Goal: Find specific page/section: Find specific page/section

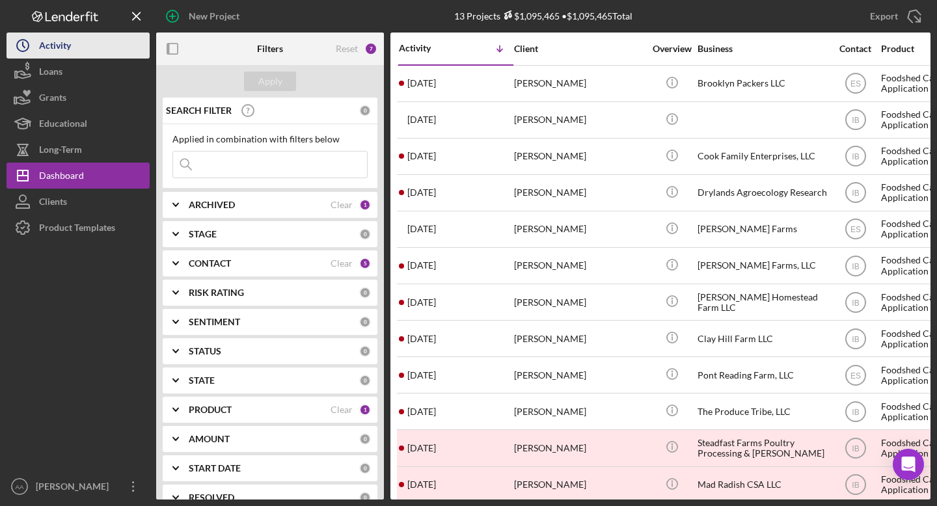
click at [99, 44] on button "Icon/History Activity" at bounding box center [78, 46] width 143 height 26
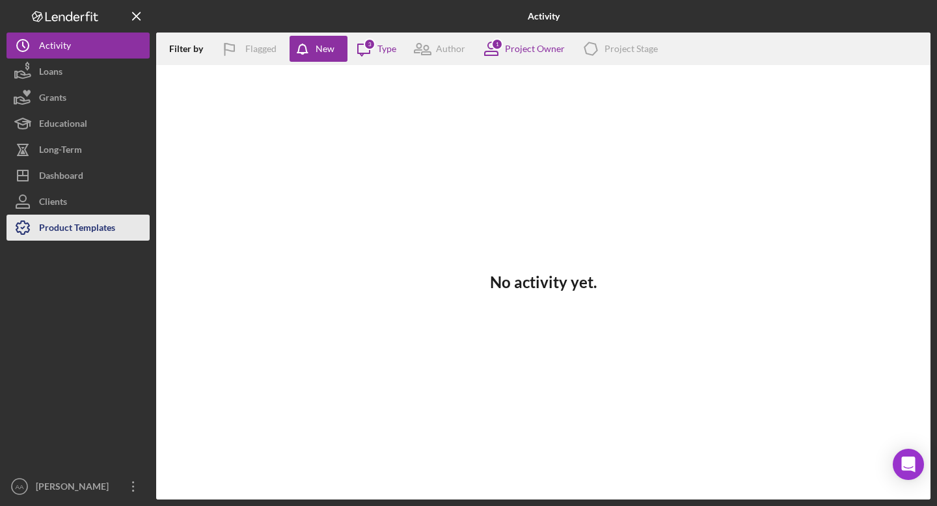
click at [85, 229] on div "Product Templates" at bounding box center [77, 229] width 76 height 29
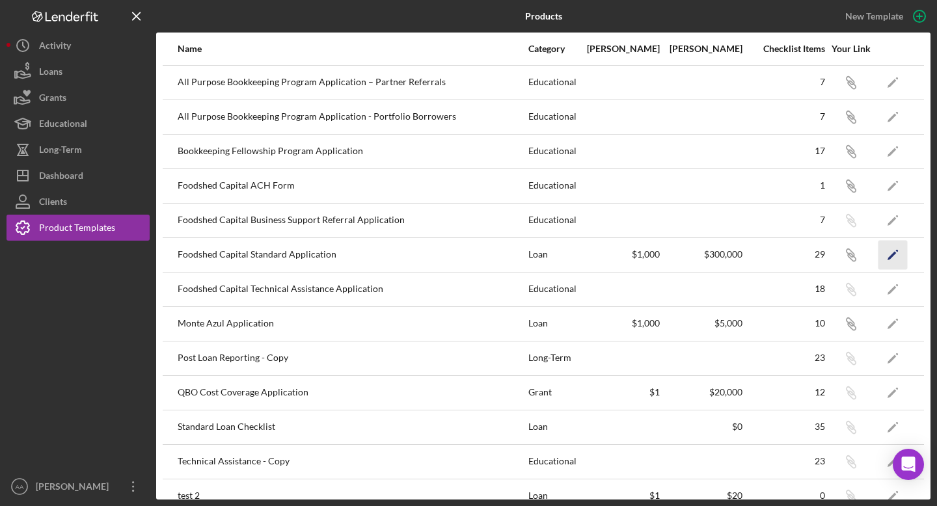
click at [881, 254] on icon "Icon/Edit" at bounding box center [892, 254] width 29 height 29
